Goal: Information Seeking & Learning: Find specific fact

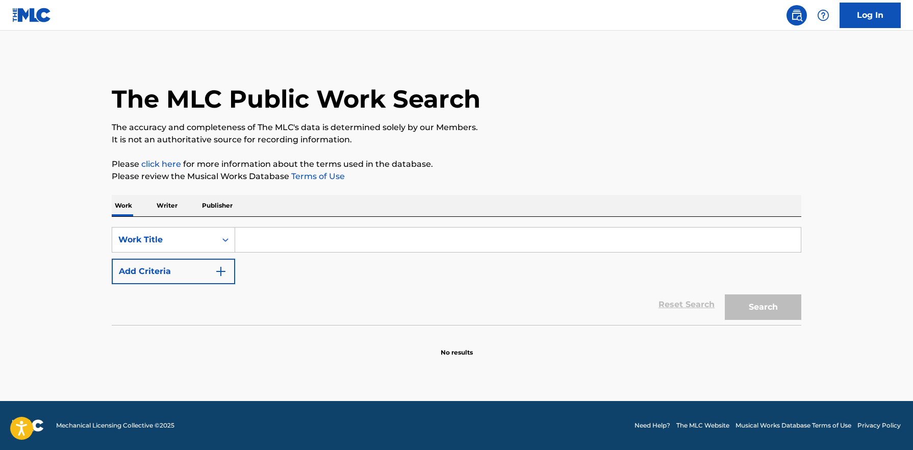
click at [273, 243] on input "Search Form" at bounding box center [517, 239] width 565 height 24
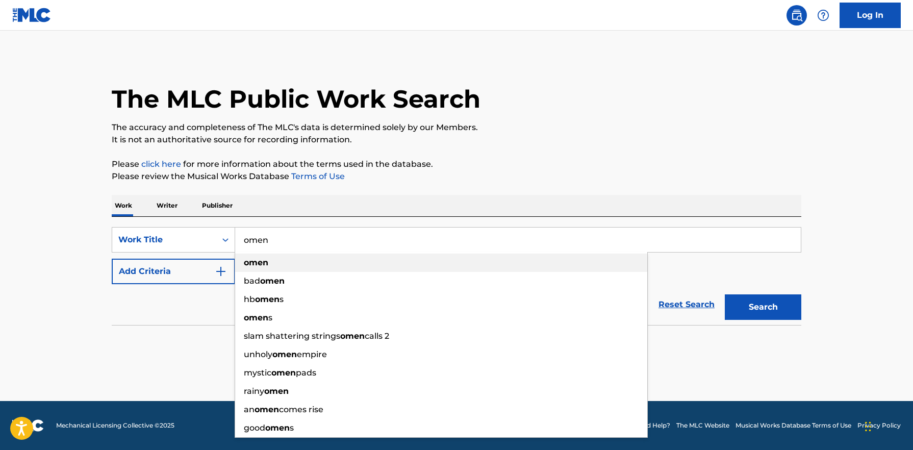
type input "omen"
click at [255, 262] on strong "omen" at bounding box center [256, 262] width 24 height 10
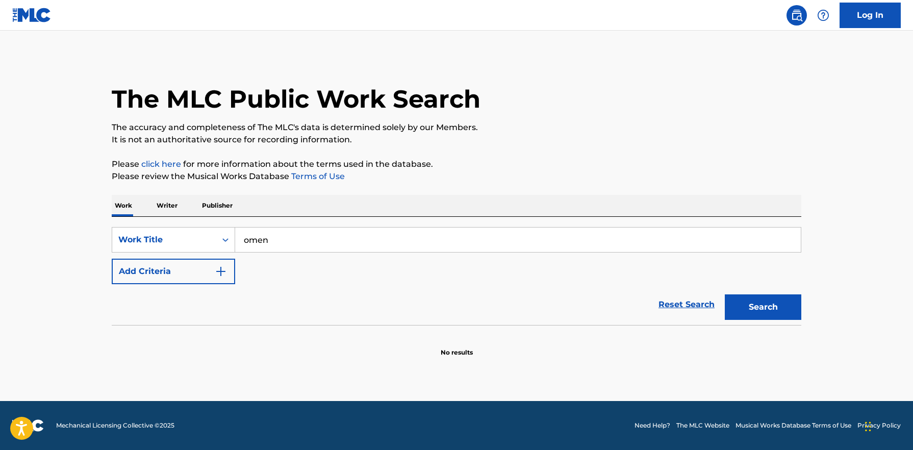
click at [225, 271] on img "Search Form" at bounding box center [221, 271] width 12 height 12
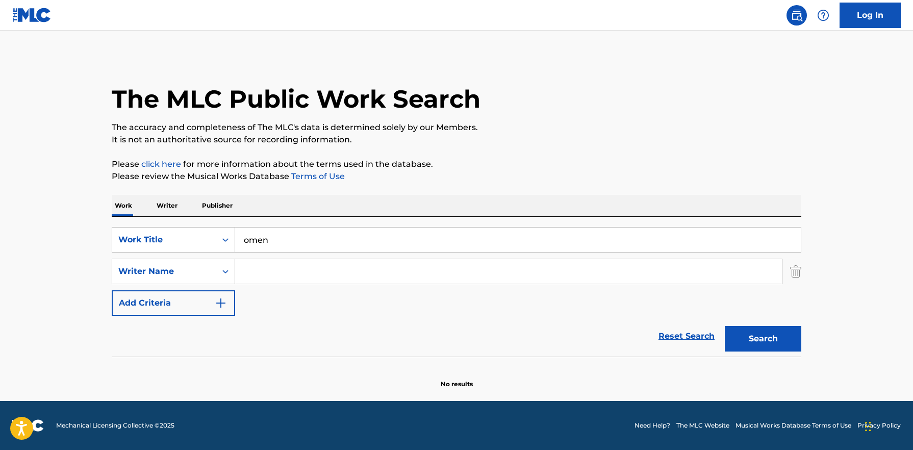
click at [273, 275] on input "Search Form" at bounding box center [508, 271] width 547 height 24
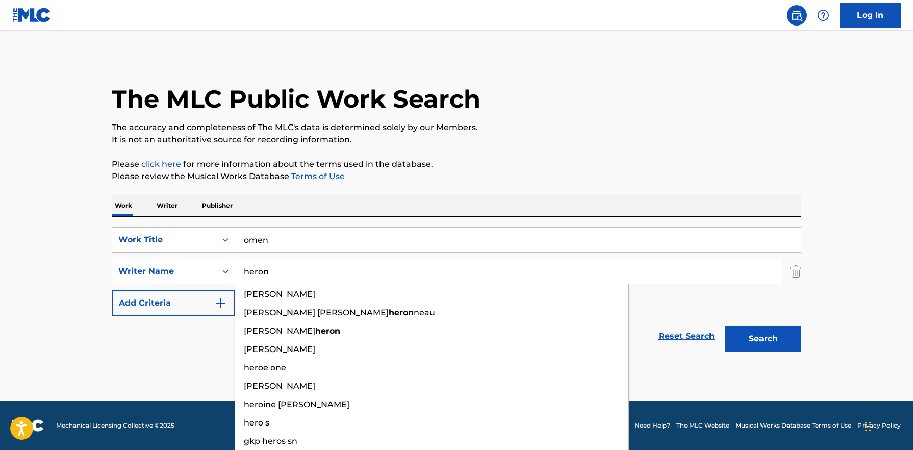
type input "heron"
click at [724, 326] on button "Search" at bounding box center [762, 338] width 76 height 25
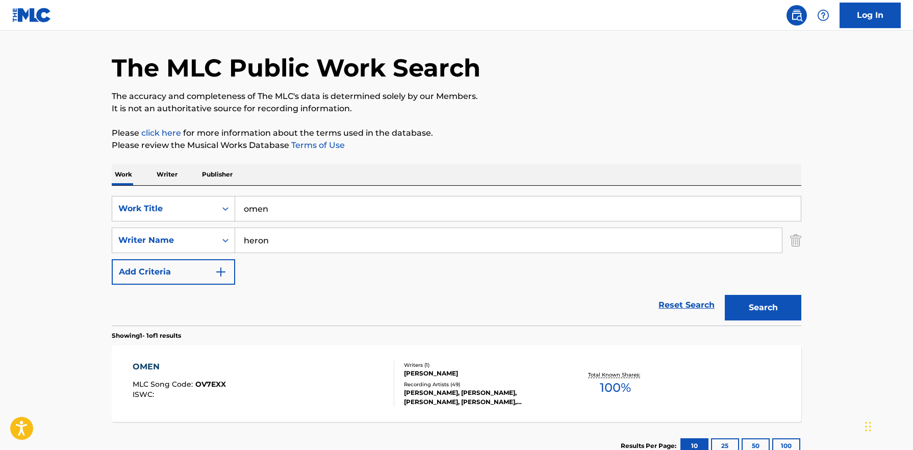
scroll to position [52, 0]
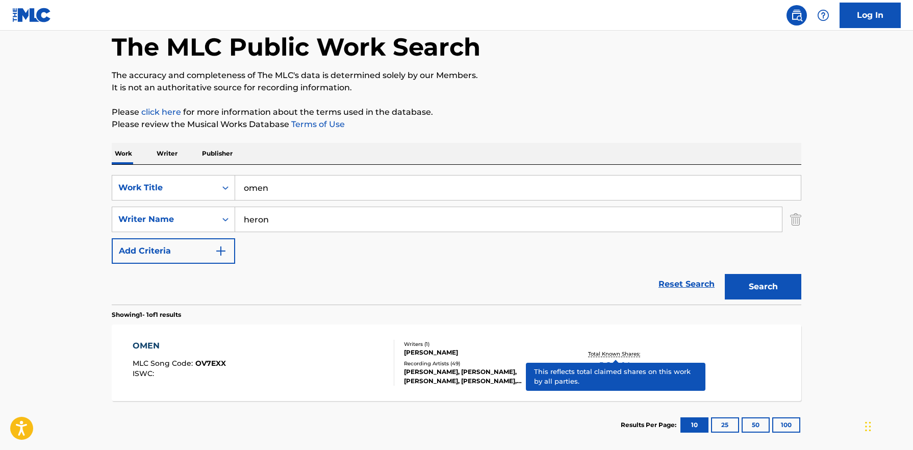
click at [618, 354] on p "Total Known Shares:" at bounding box center [615, 354] width 55 height 8
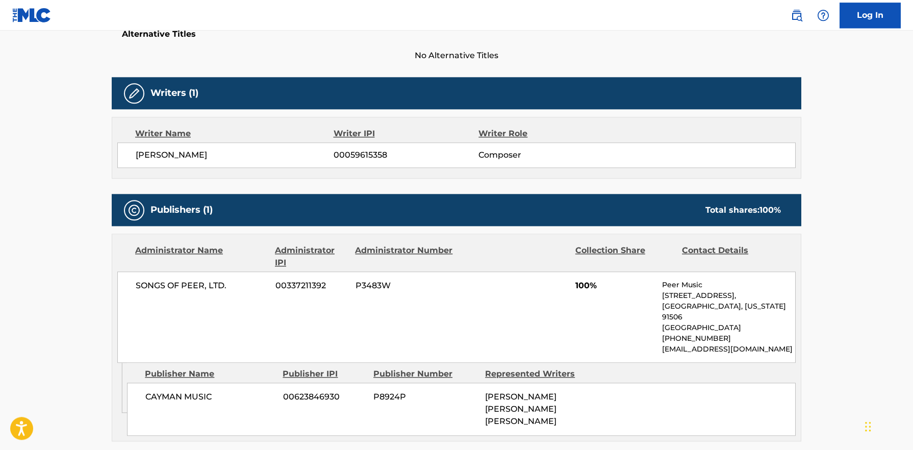
scroll to position [260, 0]
